Goal: Task Accomplishment & Management: Manage account settings

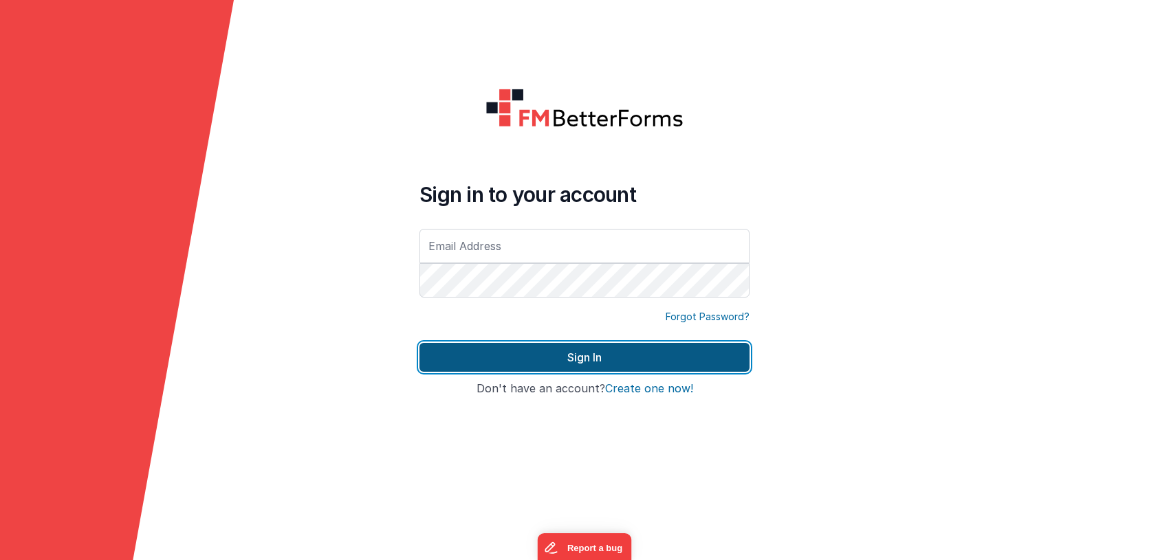
type input "[EMAIL_ADDRESS][DOMAIN_NAME]"
click at [563, 356] on button "Sign In" at bounding box center [584, 357] width 330 height 29
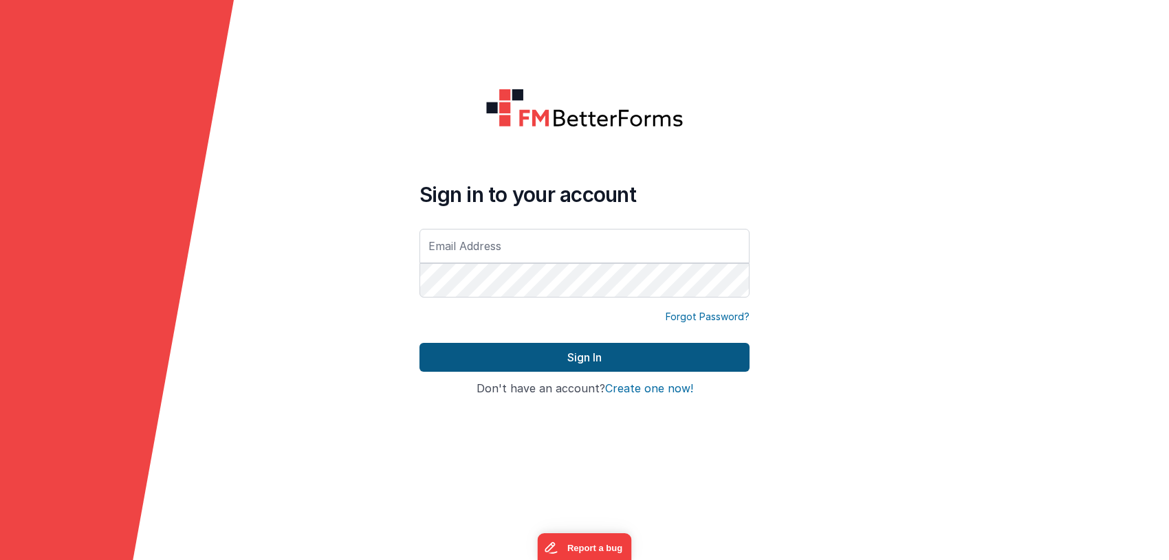
type input "[EMAIL_ADDRESS][DOMAIN_NAME]"
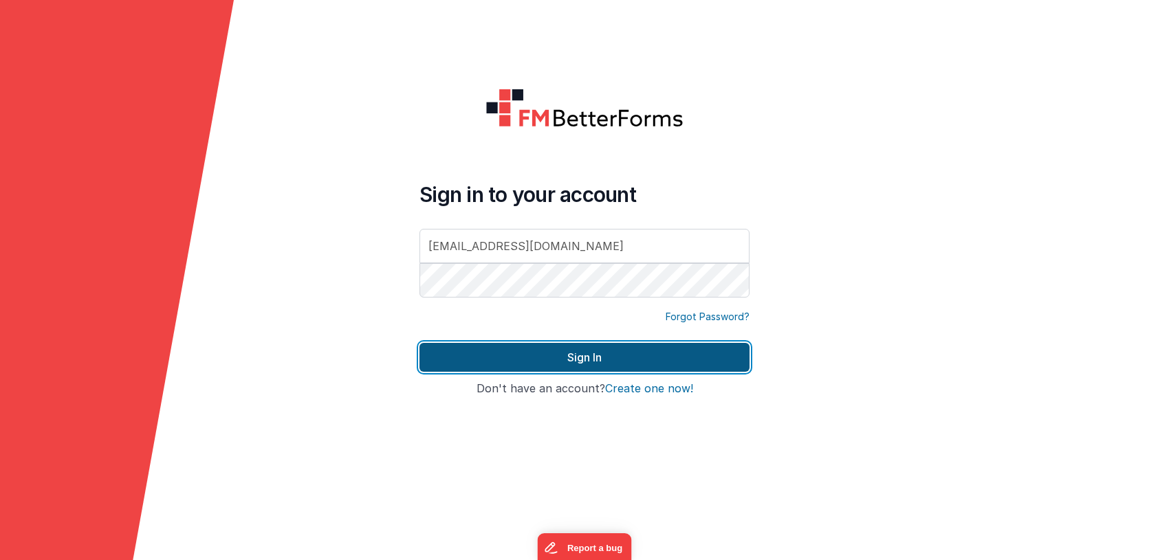
click at [576, 358] on button "Sign In" at bounding box center [584, 357] width 330 height 29
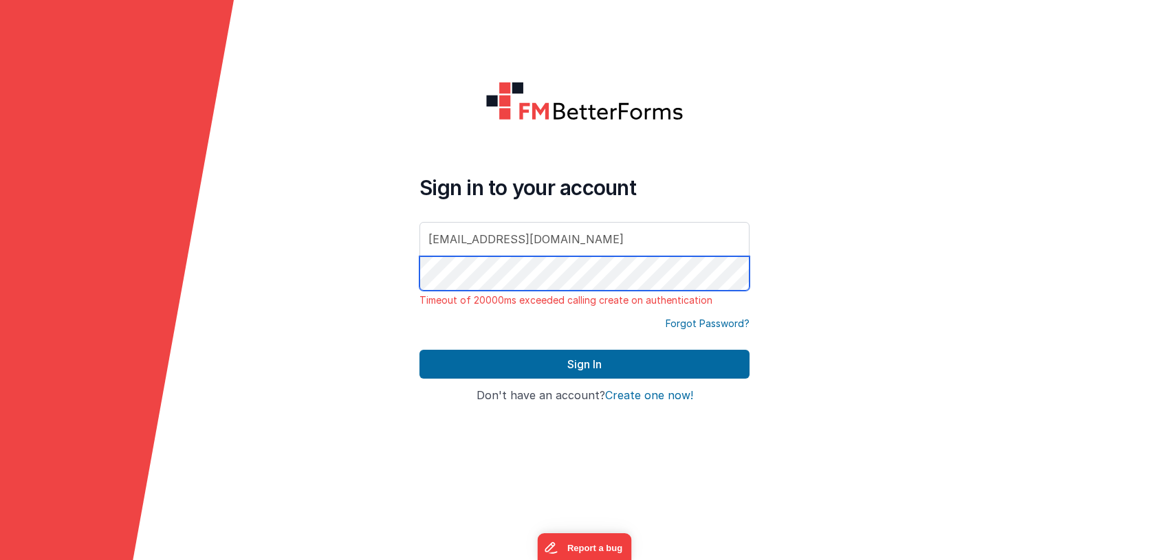
click at [362, 276] on form "Sign in to your account [EMAIL_ADDRESS][DOMAIN_NAME] Timeout of 20000ms exceede…" at bounding box center [584, 280] width 1169 height 560
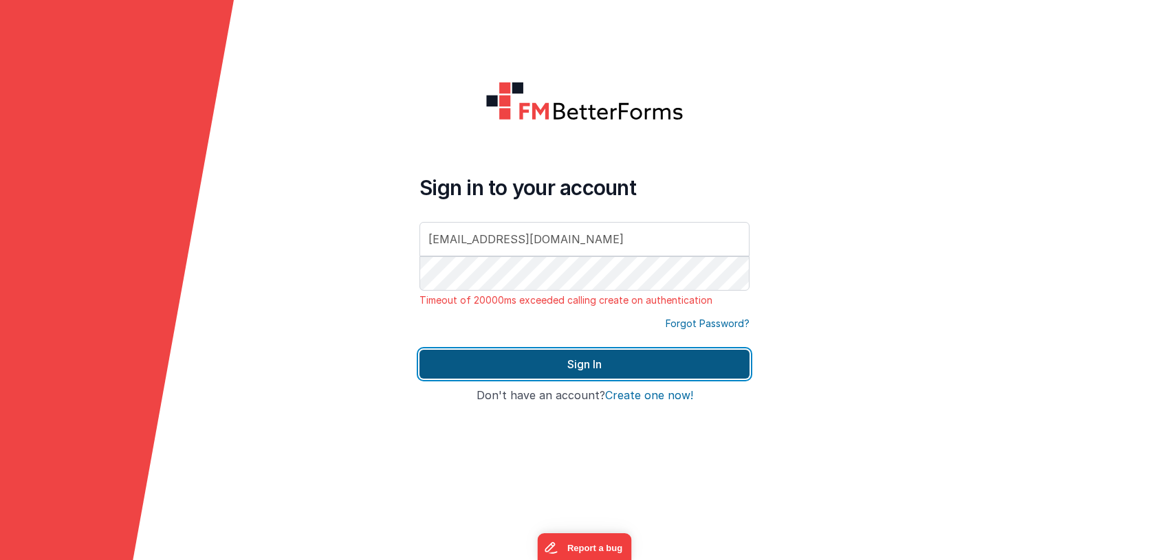
click at [459, 367] on button "Sign In" at bounding box center [584, 364] width 330 height 29
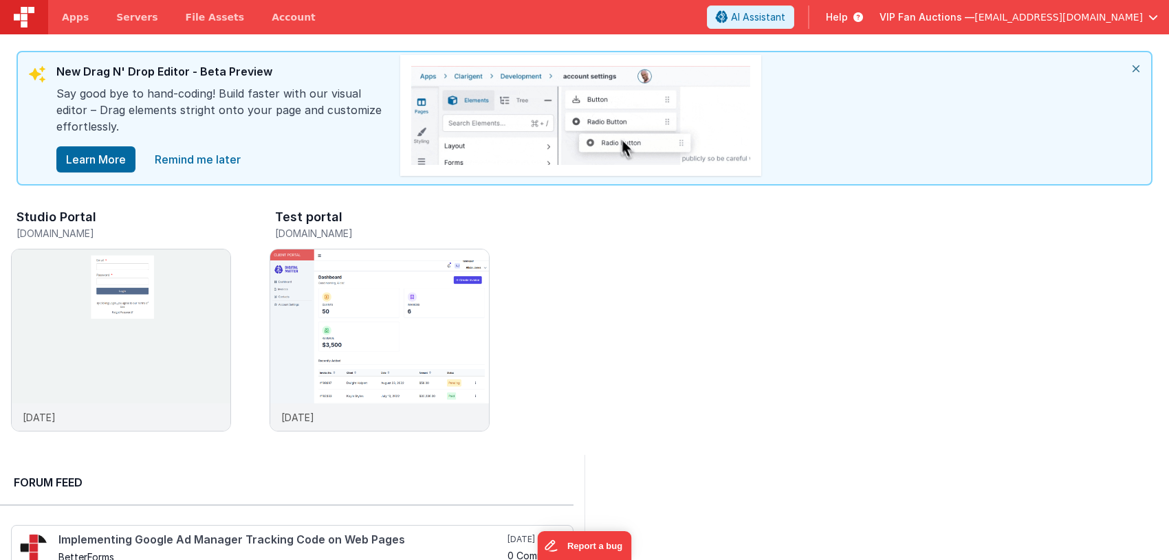
click at [1040, 17] on span "[EMAIL_ADDRESS][DOMAIN_NAME]" at bounding box center [1058, 17] width 168 height 14
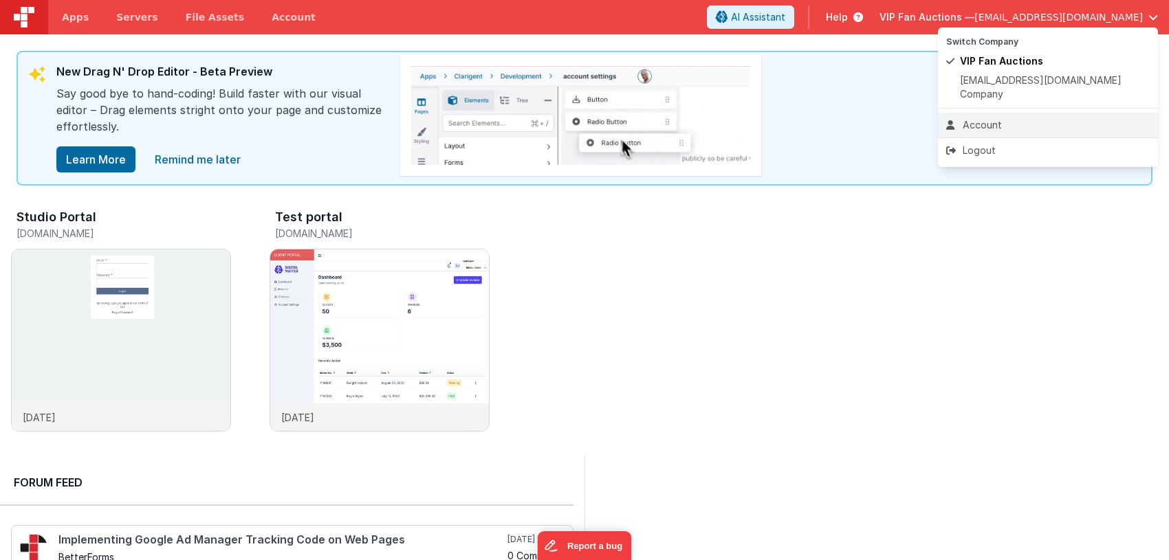
click at [999, 118] on div "Account" at bounding box center [1048, 125] width 204 height 14
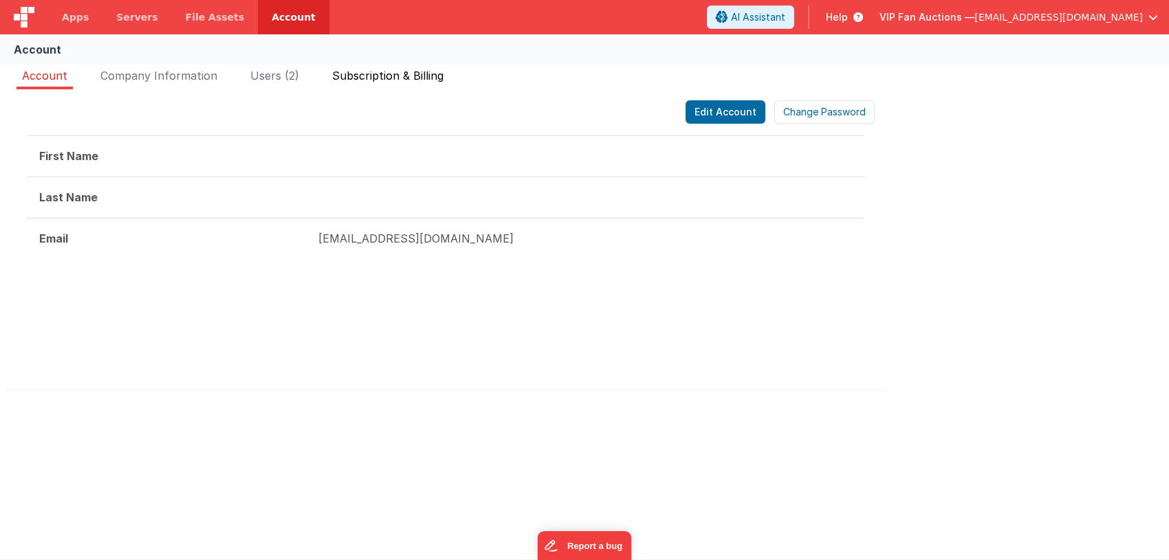
click at [380, 77] on span "Subscription & Billing" at bounding box center [387, 76] width 111 height 14
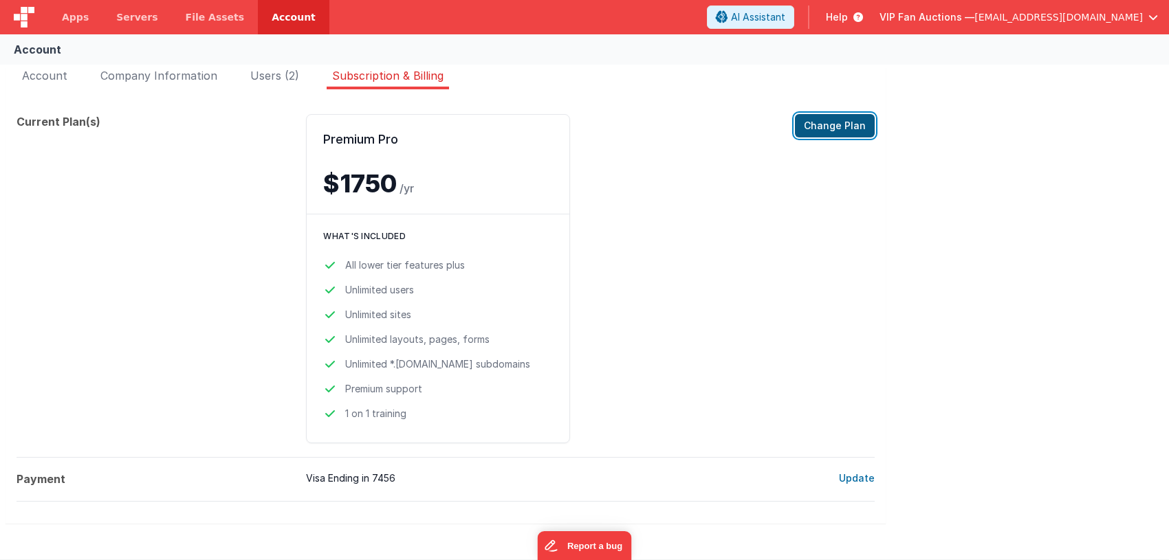
click at [816, 130] on button "Change Plan" at bounding box center [835, 125] width 80 height 23
click at [70, 18] on span "Apps" at bounding box center [75, 17] width 27 height 14
